Goal: Task Accomplishment & Management: Manage account settings

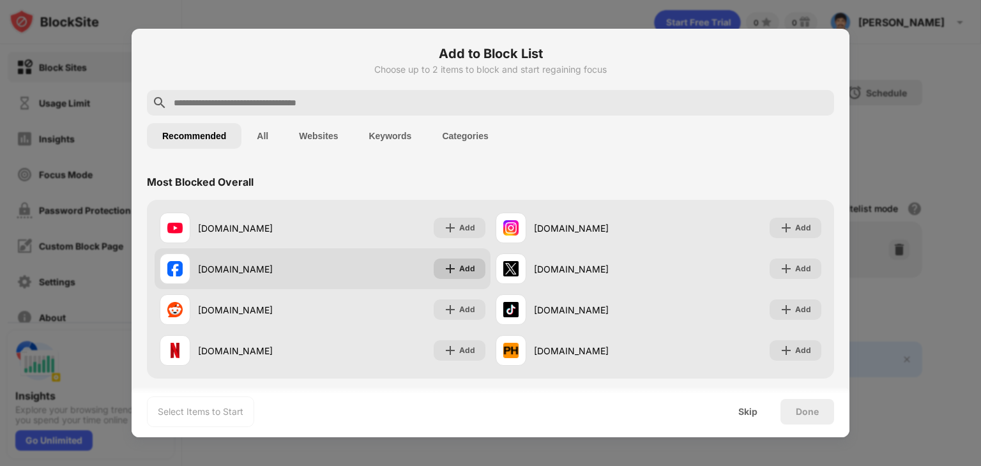
click at [444, 266] on img at bounding box center [450, 268] width 13 height 13
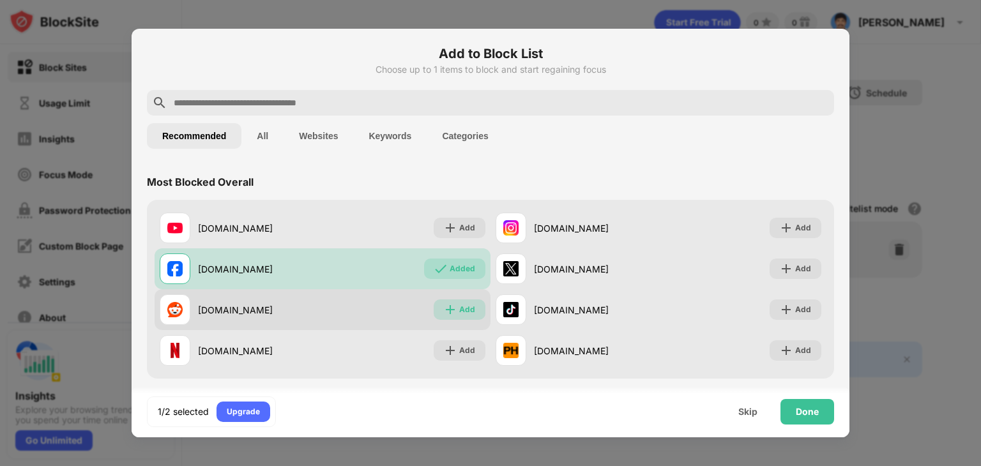
click at [441, 317] on div "Add" at bounding box center [460, 310] width 52 height 20
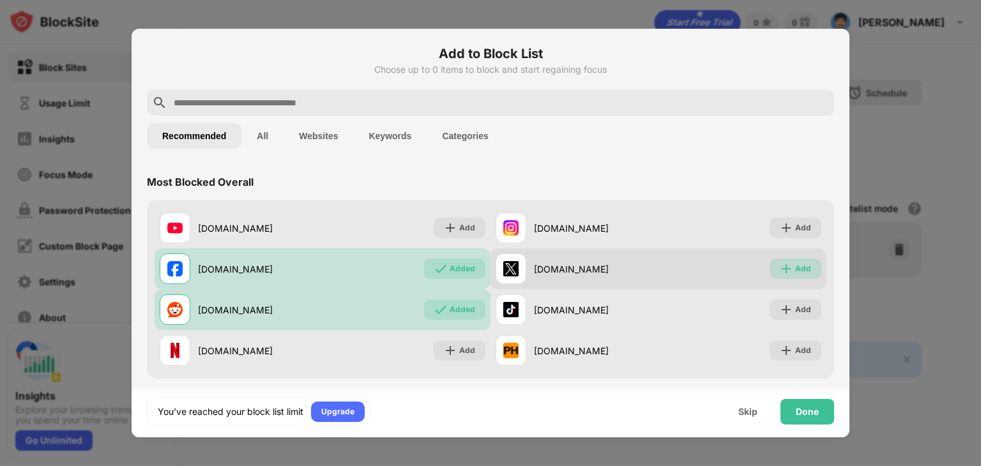
click at [795, 263] on div "Add" at bounding box center [803, 268] width 16 height 13
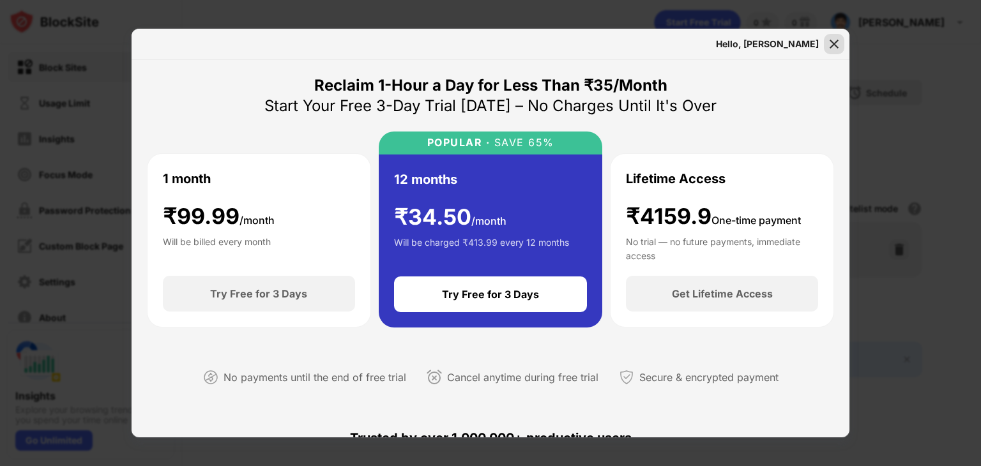
click at [828, 41] on img at bounding box center [834, 44] width 13 height 13
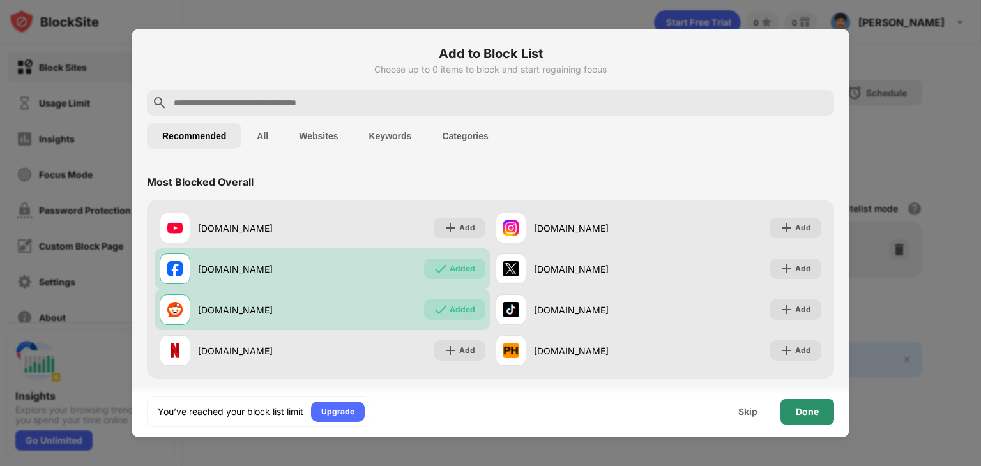
click at [804, 411] on div "Done" at bounding box center [807, 412] width 23 height 10
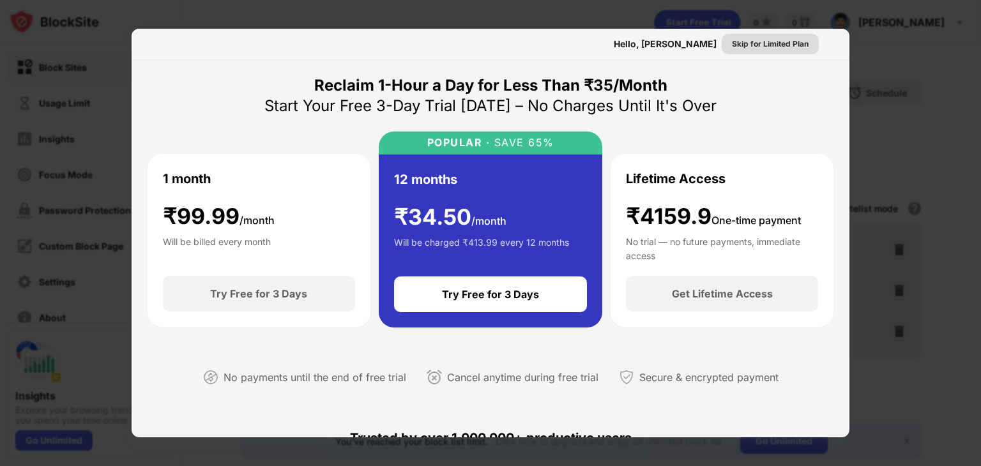
click at [775, 40] on div "Skip for Limited Plan" at bounding box center [770, 44] width 77 height 13
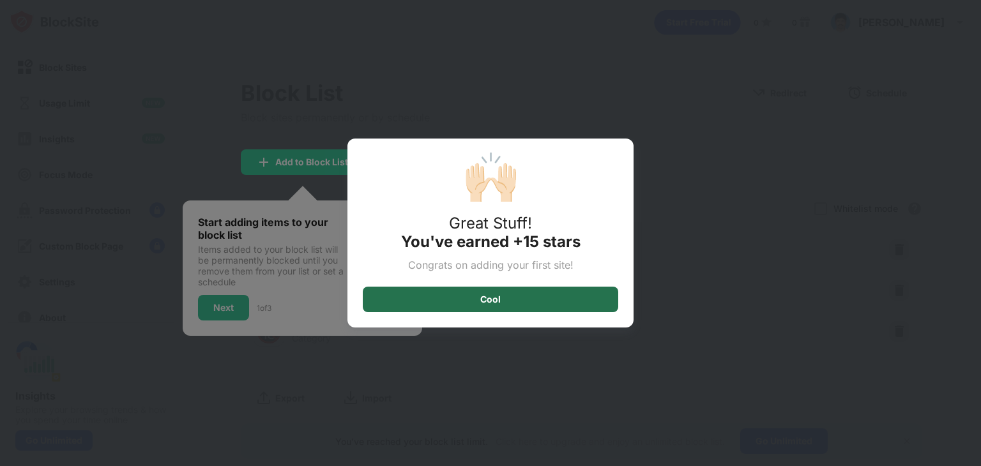
click at [476, 292] on div "Cool" at bounding box center [490, 300] width 255 height 26
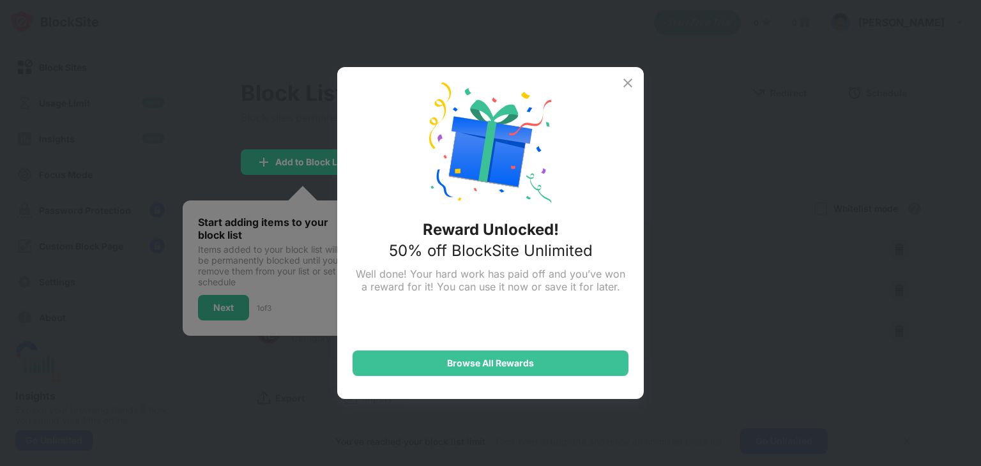
click at [630, 82] on img at bounding box center [627, 82] width 15 height 15
